Goal: Task Accomplishment & Management: Complete application form

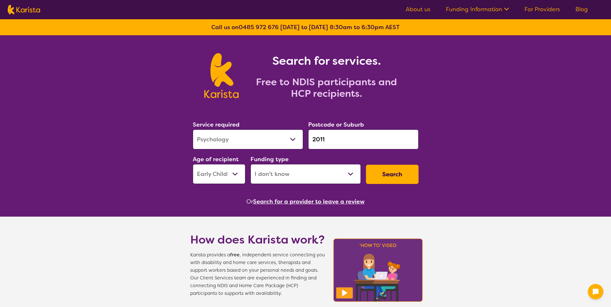
select select "Psychology"
select select "EC"
select select "i-don-t-know"
click at [249, 146] on select "Allied Health Assistant Assessment ([MEDICAL_DATA] or [MEDICAL_DATA]) Behaviour…" at bounding box center [248, 139] width 110 height 20
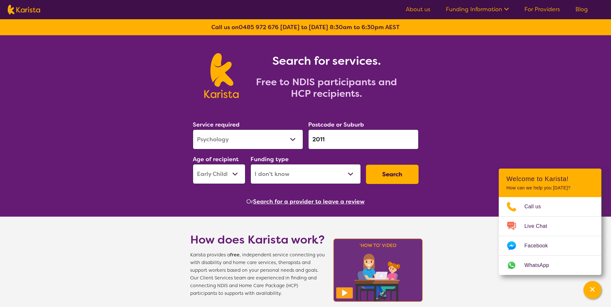
select select "[MEDICAL_DATA]"
click at [193, 129] on select "Allied Health Assistant Assessment ([MEDICAL_DATA] or [MEDICAL_DATA]) Behaviour…" at bounding box center [248, 139] width 110 height 20
click at [280, 169] on select "Home Care Package (HCP) National Disability Insurance Scheme (NDIS) I don't know" at bounding box center [305, 174] width 110 height 20
select select "HCP"
click at [250, 164] on select "Home Care Package (HCP) National Disability Insurance Scheme (NDIS) I don't know" at bounding box center [305, 174] width 110 height 20
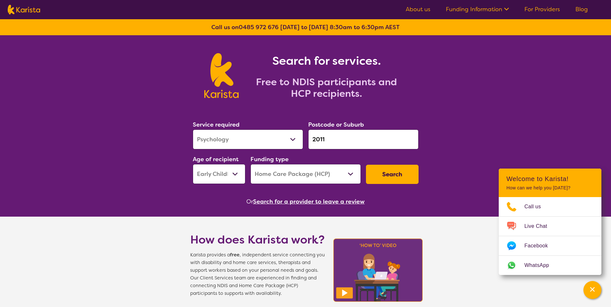
click at [376, 180] on button "Search" at bounding box center [392, 174] width 53 height 19
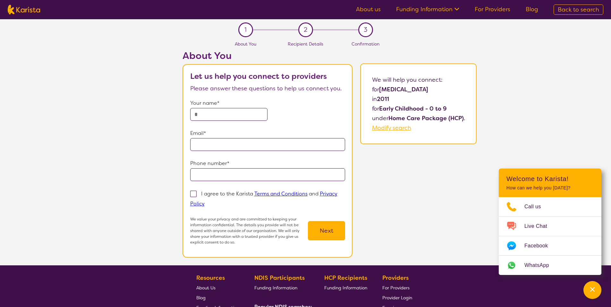
click at [244, 113] on input "text" at bounding box center [229, 114] width 78 height 13
click at [247, 117] on input "**********" at bounding box center [229, 114] width 78 height 13
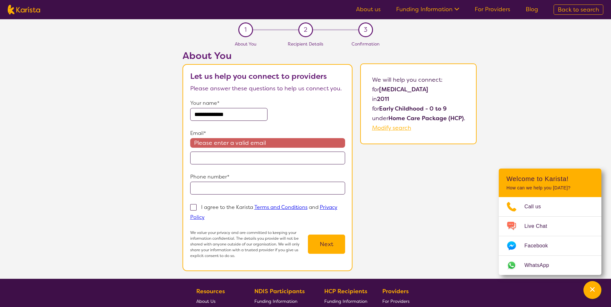
type input "**********"
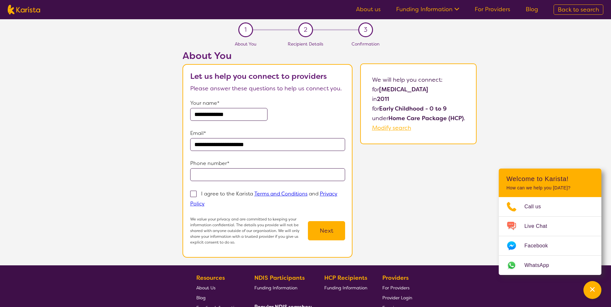
type input "**********"
click at [241, 195] on p "I agree to the Karista Terms and Conditions and Privacy Policy" at bounding box center [263, 198] width 147 height 17
click at [209, 201] on input "I agree to the Karista Terms and Conditions and Privacy Policy" at bounding box center [206, 203] width 4 height 4
checkbox input "true"
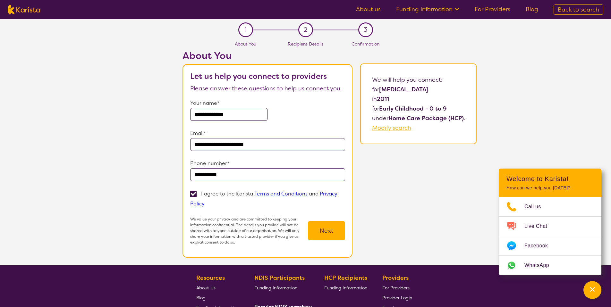
click at [323, 235] on button "Next" at bounding box center [326, 230] width 37 height 19
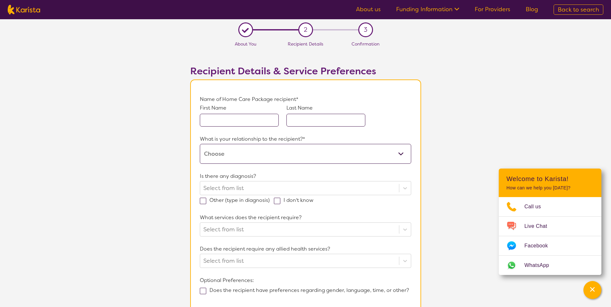
click at [218, 118] on input "text" at bounding box center [239, 120] width 79 height 13
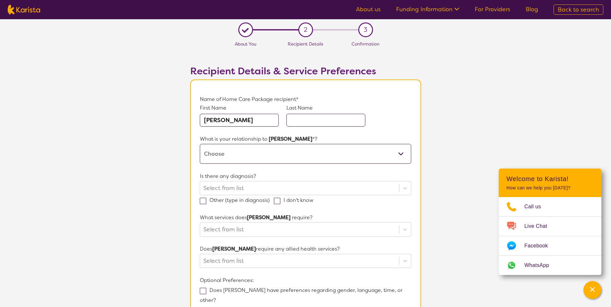
type input "[PERSON_NAME]"
type input "Chauhan"
click at [229, 151] on select "This request is for myself I am their parent I am their child I am their spouse…" at bounding box center [305, 154] width 211 height 20
select select "This request is for myself"
click at [200, 144] on select "This request is for myself I am their parent I am their child I am their spouse…" at bounding box center [305, 154] width 211 height 20
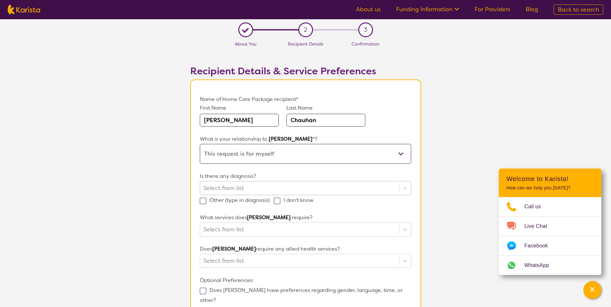
click at [253, 188] on div at bounding box center [299, 188] width 192 height 11
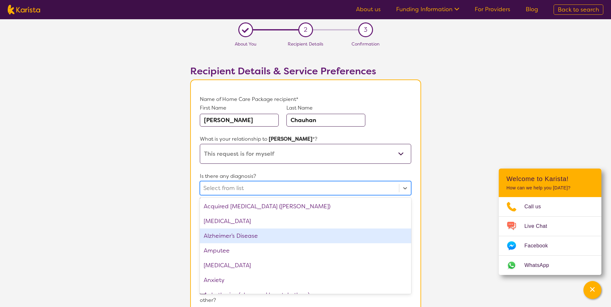
click at [238, 240] on div "Alzheimer’s Disease" at bounding box center [305, 236] width 211 height 15
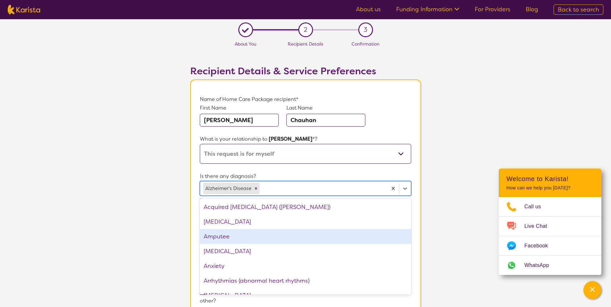
click at [170, 221] on section "L About You 2 Recipient Details 3 Confirmation Recipient Details & Service Pref…" at bounding box center [305, 211] width 611 height 385
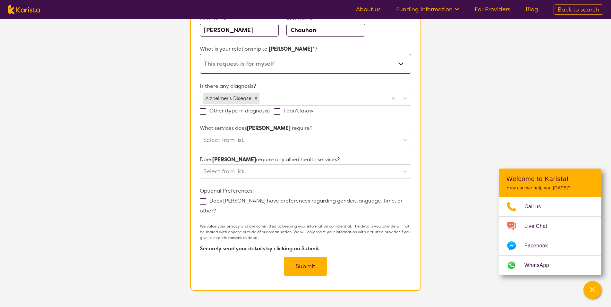
scroll to position [111, 0]
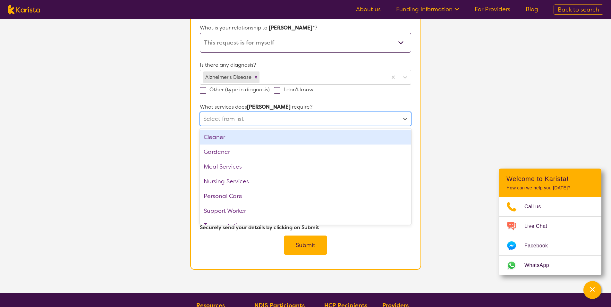
click at [225, 122] on div at bounding box center [299, 118] width 192 height 11
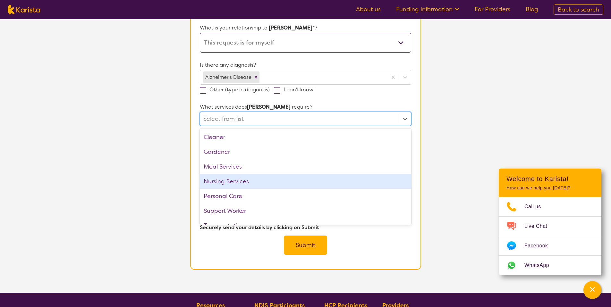
click at [227, 187] on div "Nursing Services" at bounding box center [305, 181] width 211 height 15
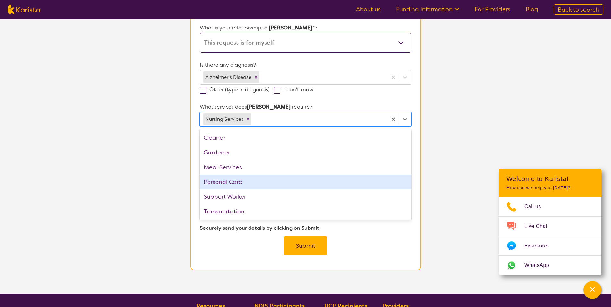
click at [227, 182] on div "Personal Care" at bounding box center [305, 182] width 211 height 15
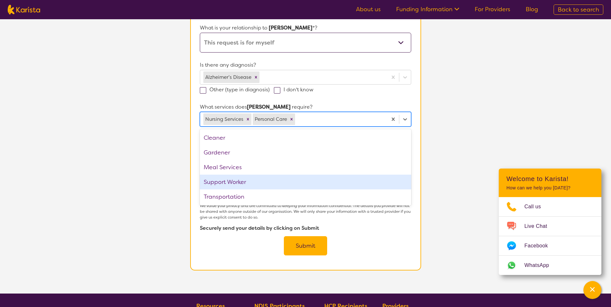
click at [167, 159] on section "L About You 2 Recipient Details 3 Confirmation Recipient Details & Service Pref…" at bounding box center [305, 101] width 611 height 386
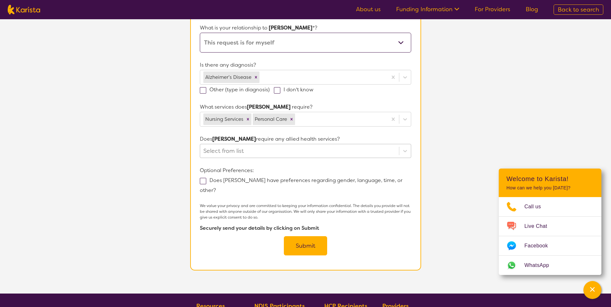
click at [212, 152] on div at bounding box center [299, 151] width 192 height 11
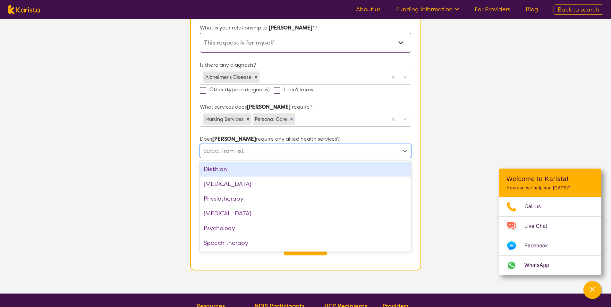
click at [246, 119] on icon "Remove Nursing Services" at bounding box center [248, 119] width 4 height 4
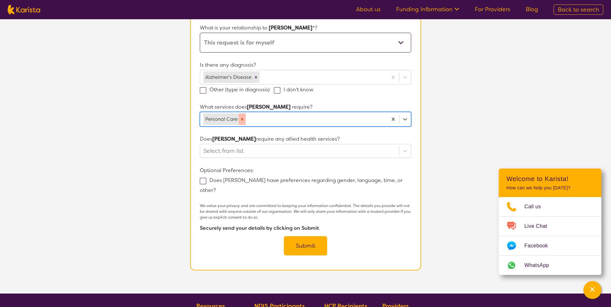
click at [243, 120] on icon "Remove Personal Care" at bounding box center [242, 119] width 4 height 4
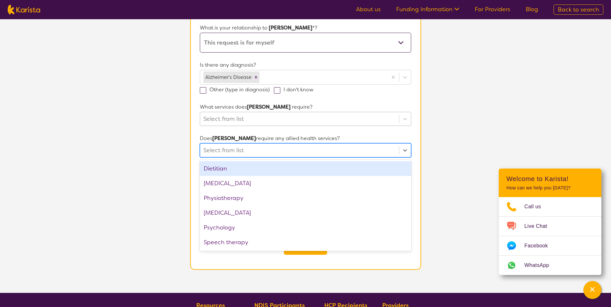
click at [242, 151] on div at bounding box center [299, 150] width 192 height 11
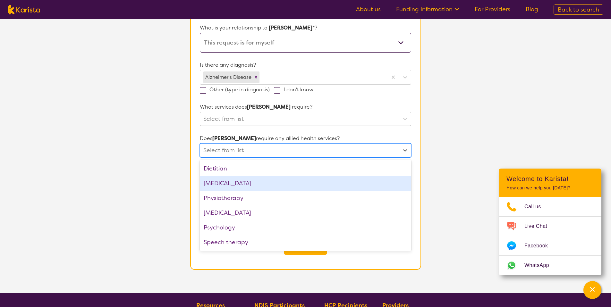
click at [238, 182] on div "[MEDICAL_DATA]" at bounding box center [305, 183] width 211 height 15
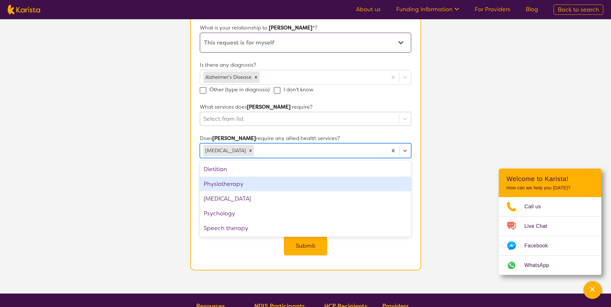
click at [234, 189] on div "Physiotherapy" at bounding box center [305, 184] width 211 height 15
click at [166, 178] on section "L About You 2 Recipient Details 3 Confirmation Recipient Details & Service Pref…" at bounding box center [305, 101] width 611 height 386
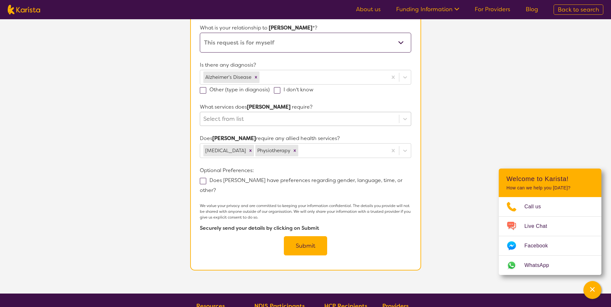
click at [292, 236] on button "Submit" at bounding box center [305, 245] width 43 height 19
